Goal: Find specific page/section: Find specific page/section

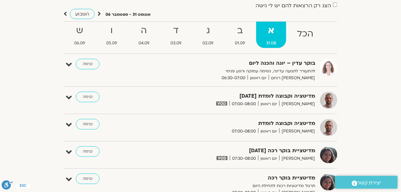
scroll to position [54, 0]
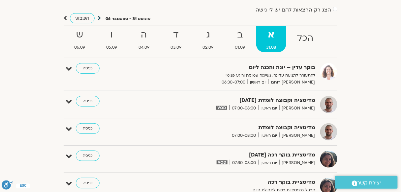
click at [99, 19] on icon at bounding box center [99, 18] width 3 height 7
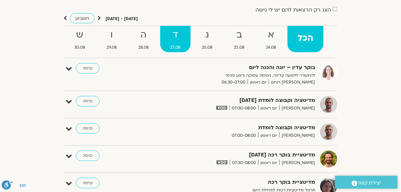
click at [173, 36] on strong "ד" at bounding box center [175, 35] width 30 height 15
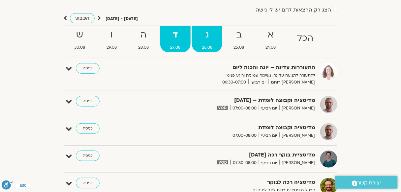
click at [209, 33] on strong "ג" at bounding box center [207, 35] width 31 height 15
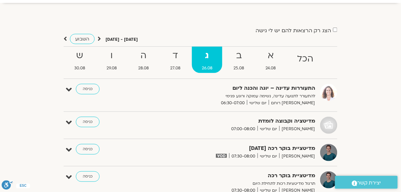
scroll to position [0, 0]
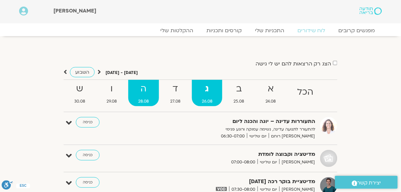
click at [144, 91] on strong "ה" at bounding box center [143, 89] width 31 height 15
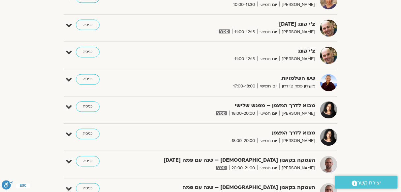
scroll to position [264, 0]
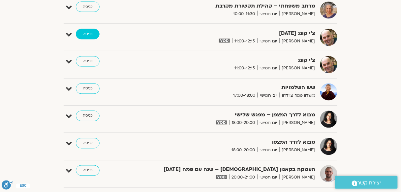
click at [87, 33] on link "כניסה" at bounding box center [88, 34] width 24 height 11
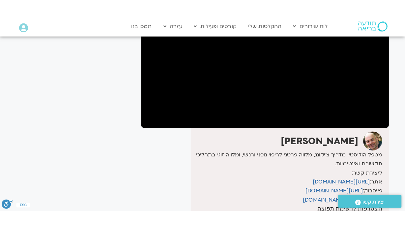
scroll to position [105, 0]
